Goal: Transaction & Acquisition: Purchase product/service

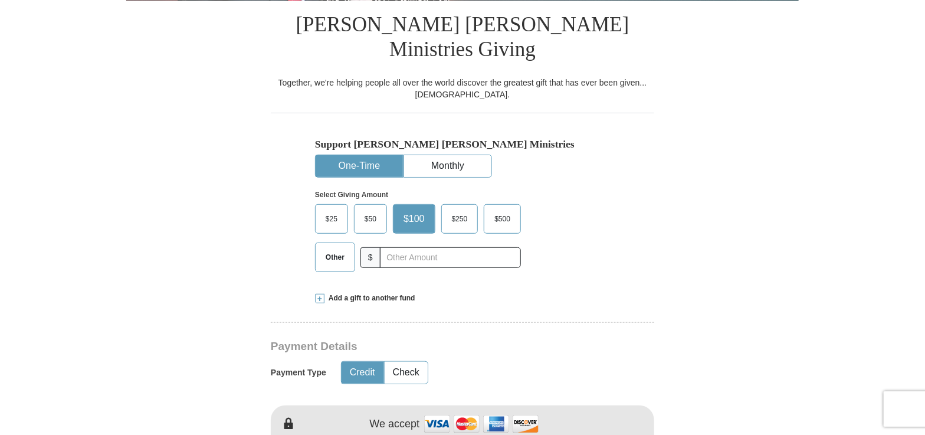
scroll to position [354, 0]
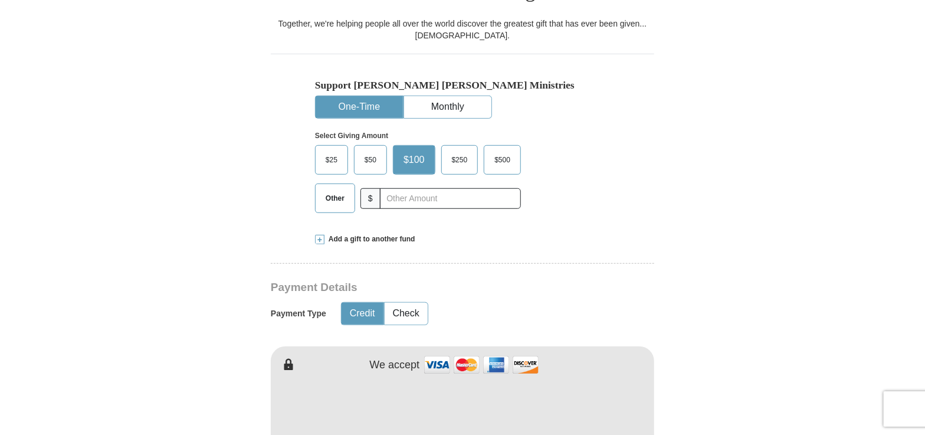
click at [335, 151] on span "$25" at bounding box center [332, 160] width 24 height 18
click at [0, 0] on input "$25" at bounding box center [0, 0] width 0 height 0
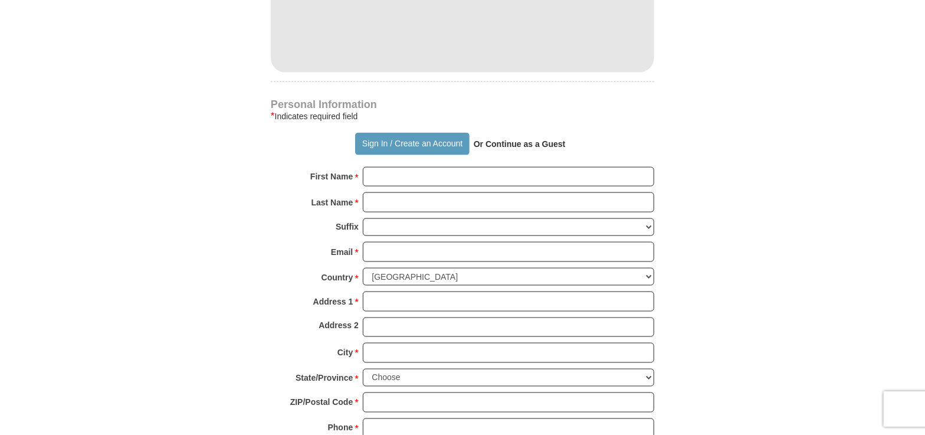
scroll to position [766, 0]
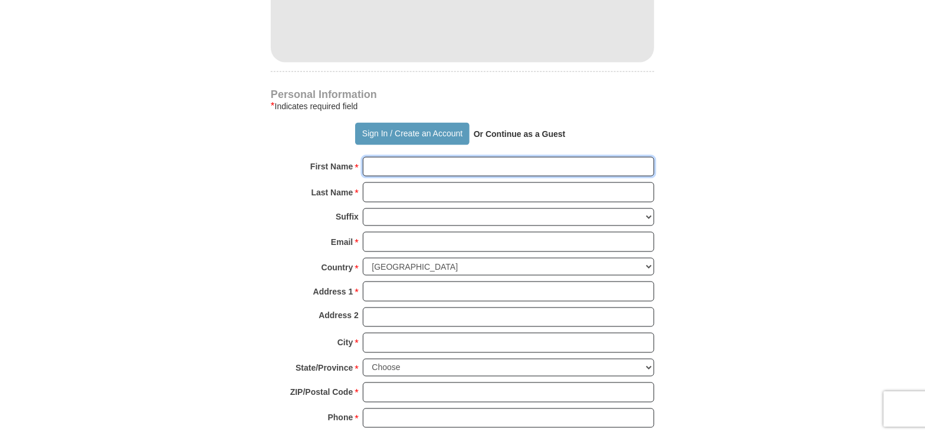
click at [399, 157] on input "First Name *" at bounding box center [508, 167] width 291 height 20
type input "[PERSON_NAME]"
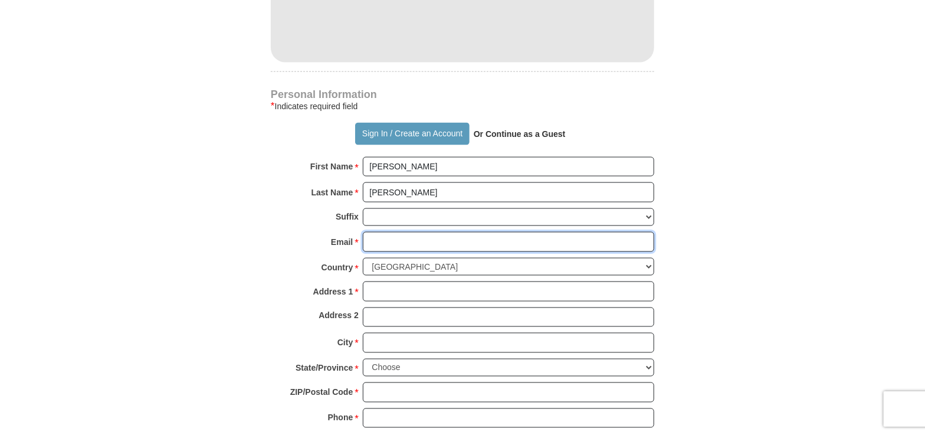
type input "[EMAIL_ADDRESS][DOMAIN_NAME]"
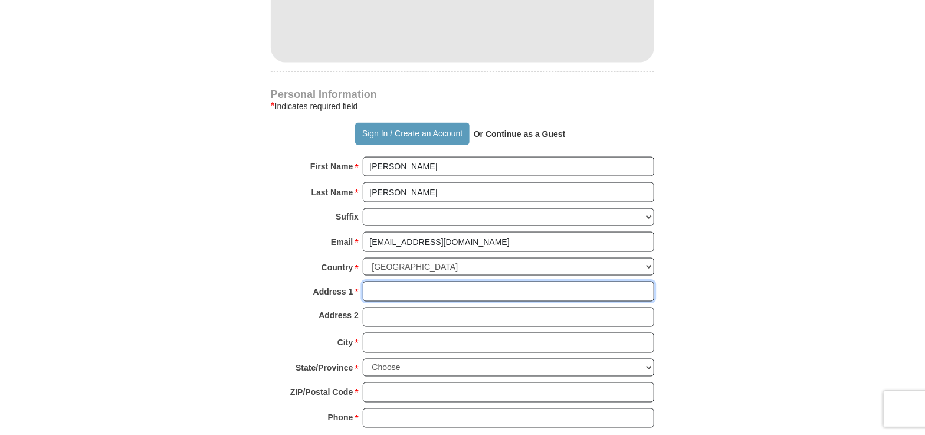
type input "[STREET_ADDRESS]"
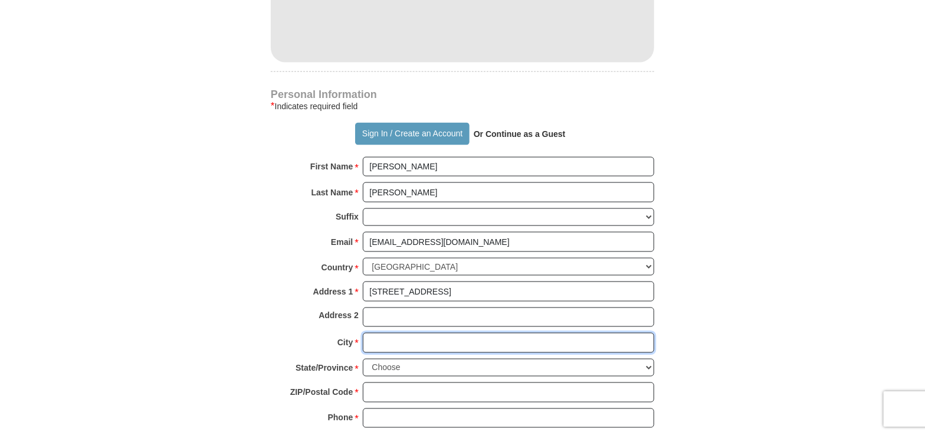
type input "[GEOGRAPHIC_DATA]"
select select "NH"
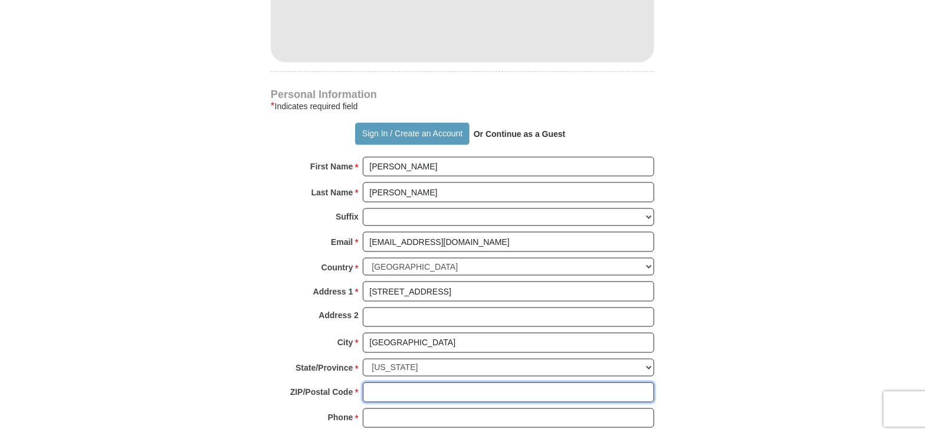
type input "03801"
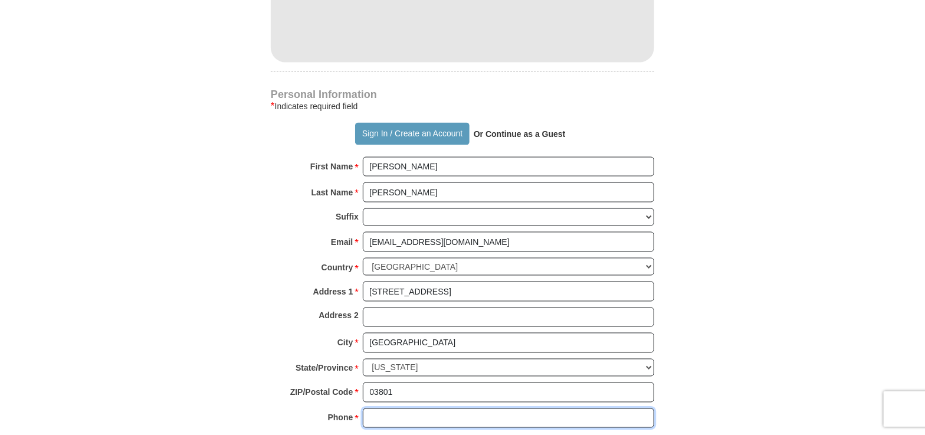
type input "[PHONE_NUMBER]"
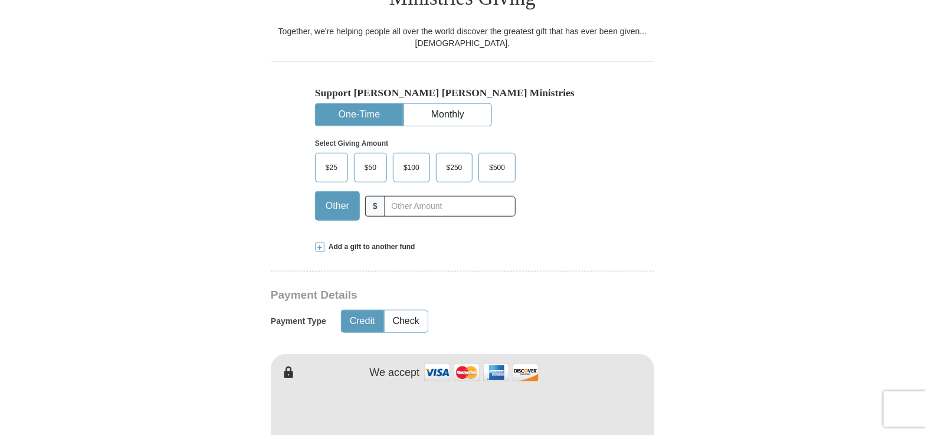
scroll to position [295, 0]
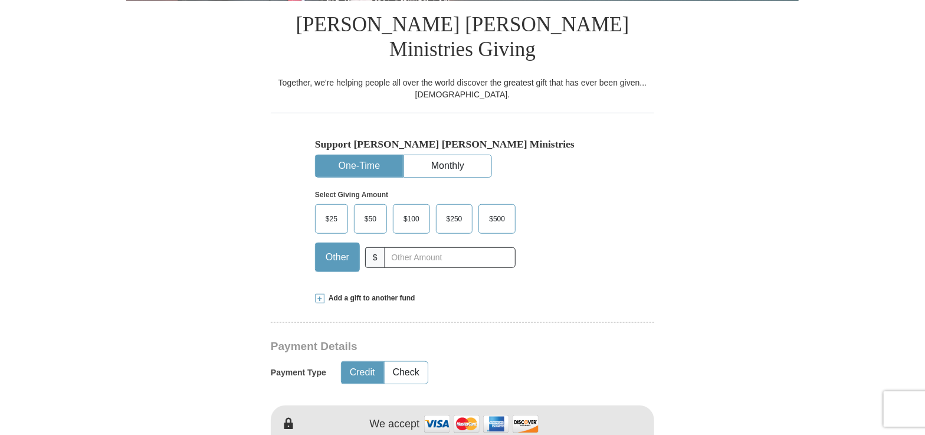
click at [334, 210] on span "$25" at bounding box center [332, 219] width 24 height 18
click at [0, 0] on input "$25" at bounding box center [0, 0] width 0 height 0
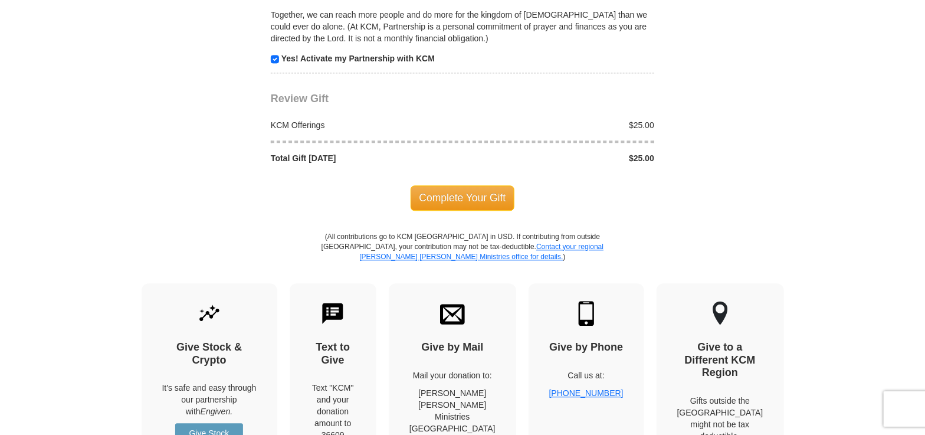
scroll to position [1298, 0]
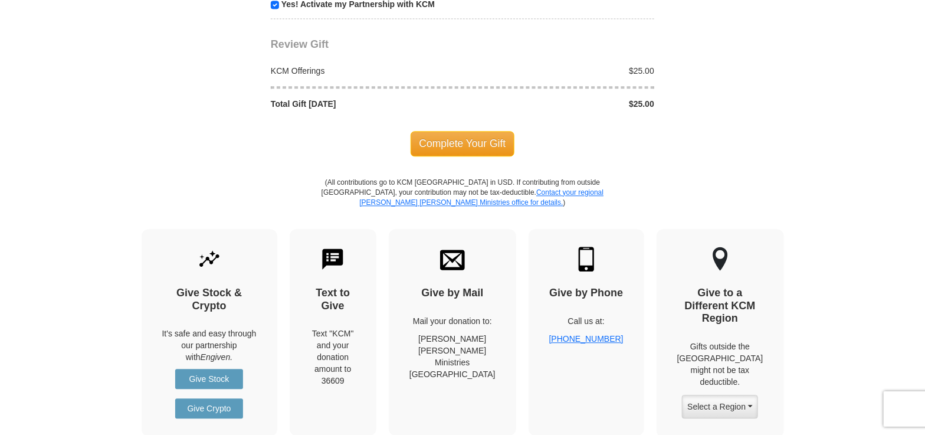
click at [477, 131] on span "Complete Your Gift" at bounding box center [463, 143] width 104 height 25
